Goal: Check status

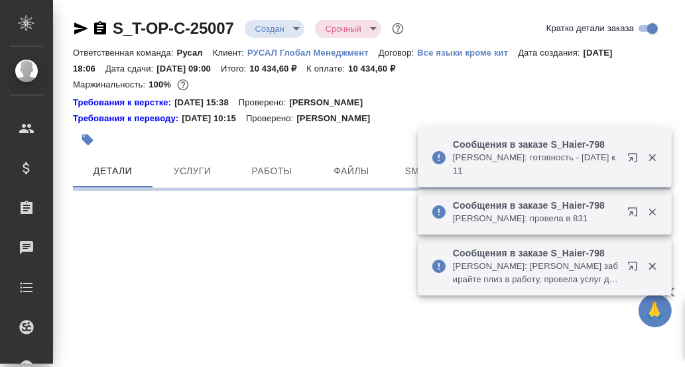
select select "RU"
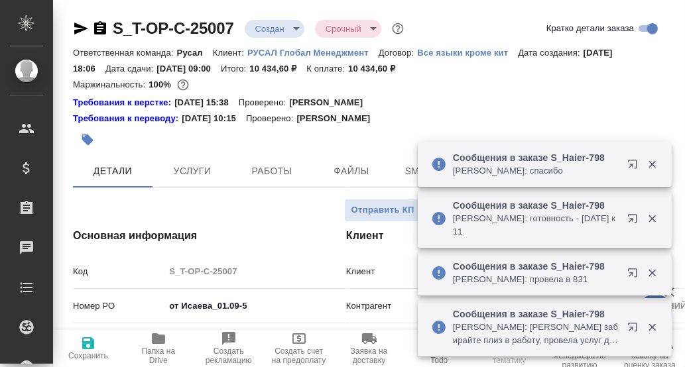
type textarea "x"
type input "[PERSON_NAME]"
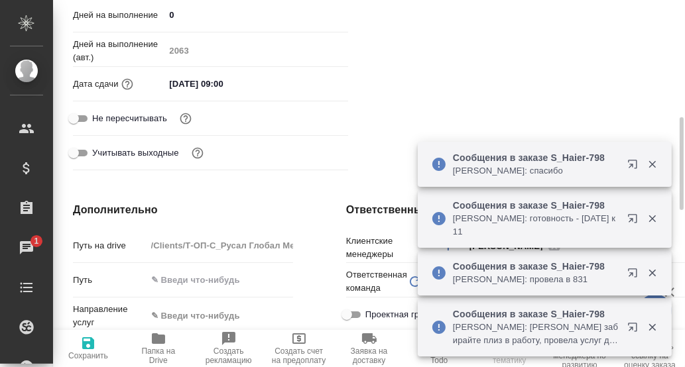
scroll to position [66, 0]
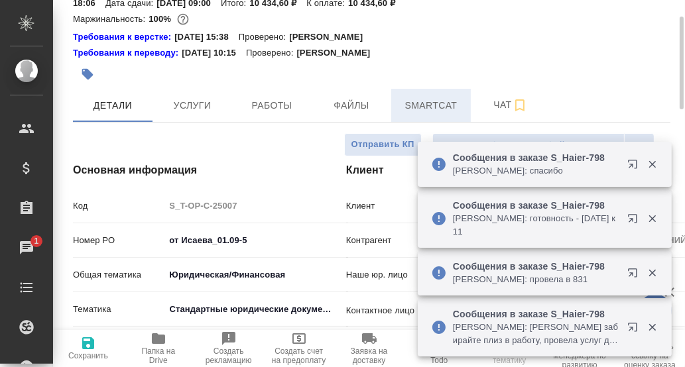
click at [440, 101] on span "Smartcat" at bounding box center [431, 105] width 64 height 17
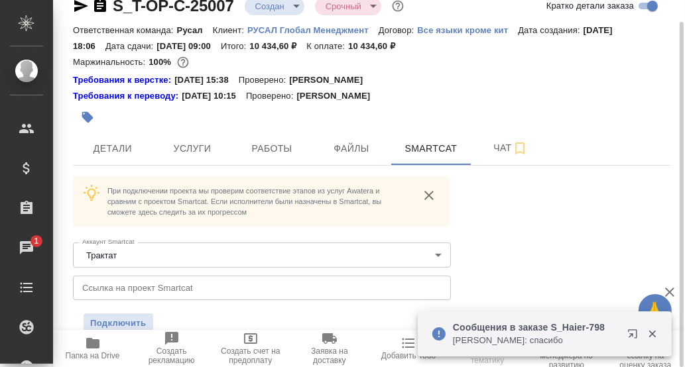
scroll to position [23, 0]
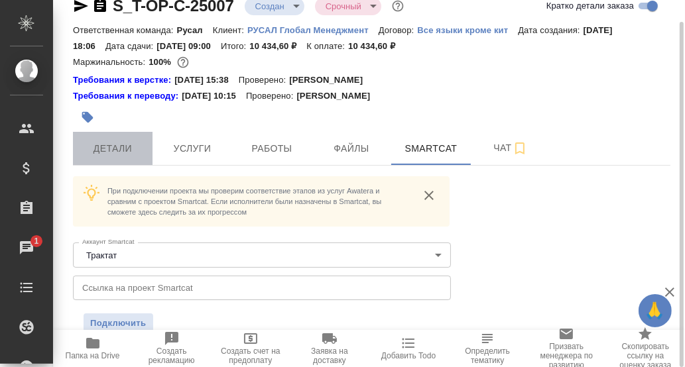
drag, startPoint x: 105, startPoint y: 149, endPoint x: 119, endPoint y: 171, distance: 25.9
click at [105, 150] on span "Детали" at bounding box center [113, 149] width 64 height 17
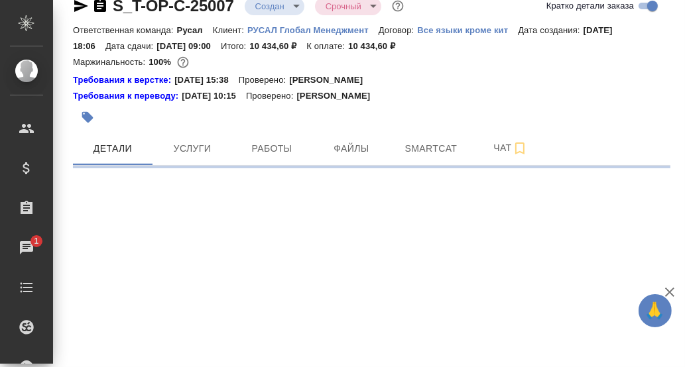
select select "RU"
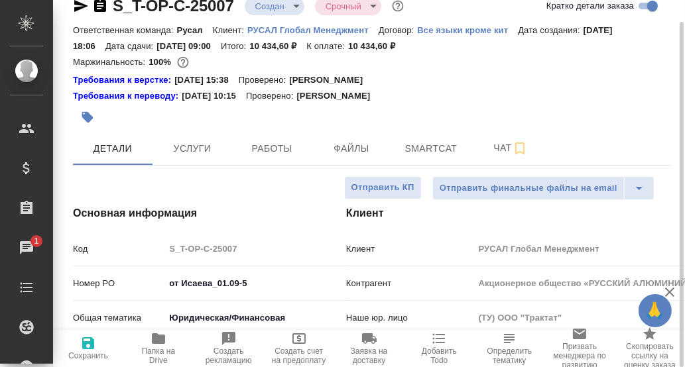
type textarea "x"
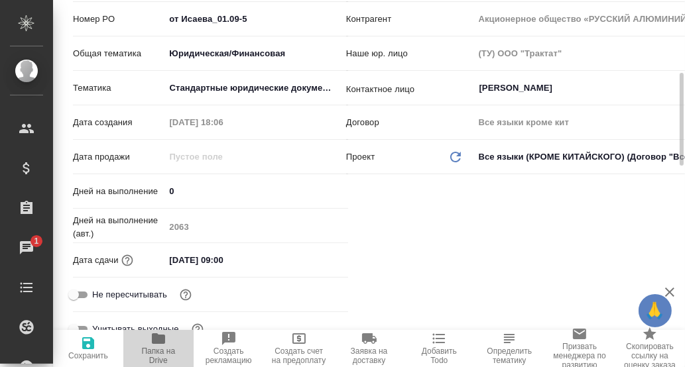
click at [156, 342] on icon "button" at bounding box center [158, 339] width 13 height 11
type textarea "x"
